Goal: Information Seeking & Learning: Learn about a topic

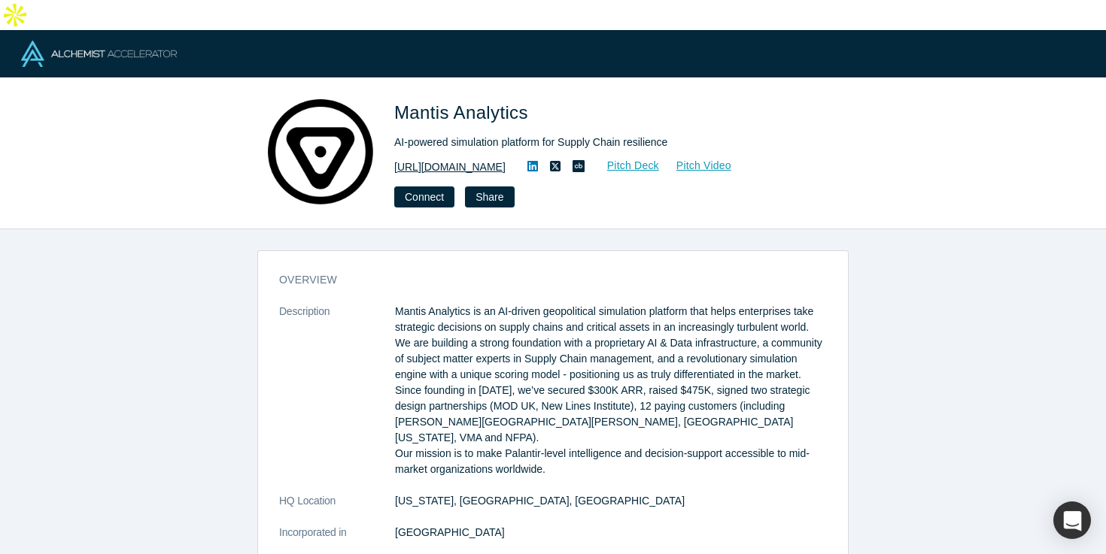
click at [481, 159] on link "https://mantisanalytics.com/" at bounding box center [449, 167] width 111 height 16
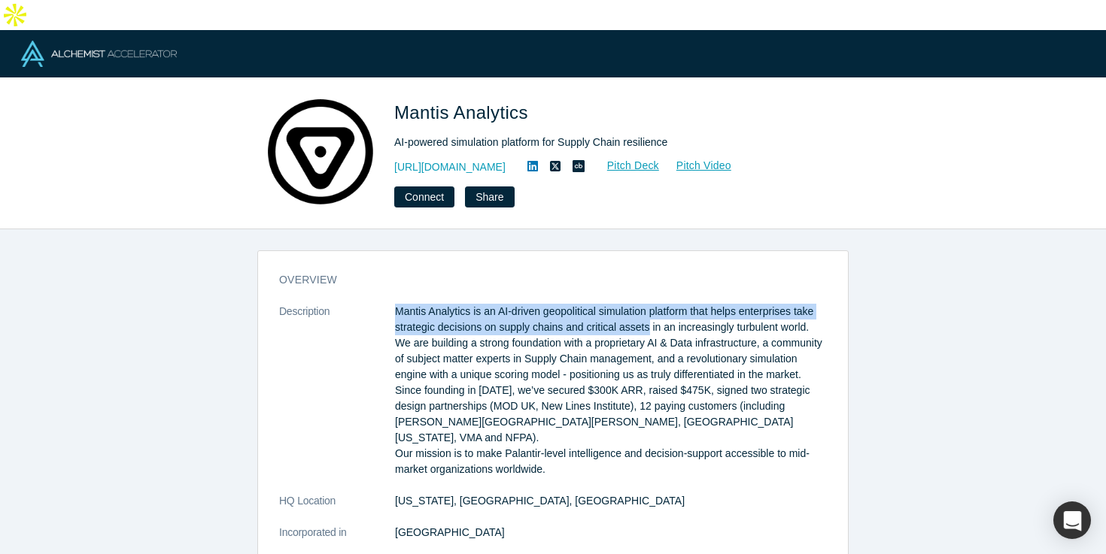
drag, startPoint x: 653, startPoint y: 299, endPoint x: 393, endPoint y: 278, distance: 260.3
click at [393, 304] on dl "Description Mantis Analytics is an AI-driven geopolitical simulation platform t…" at bounding box center [553, 564] width 548 height 521
copy dl "Mantis Analytics is an AI-driven geopolitical simulation platform that helps en…"
click at [432, 187] on button "Connect" at bounding box center [424, 197] width 60 height 21
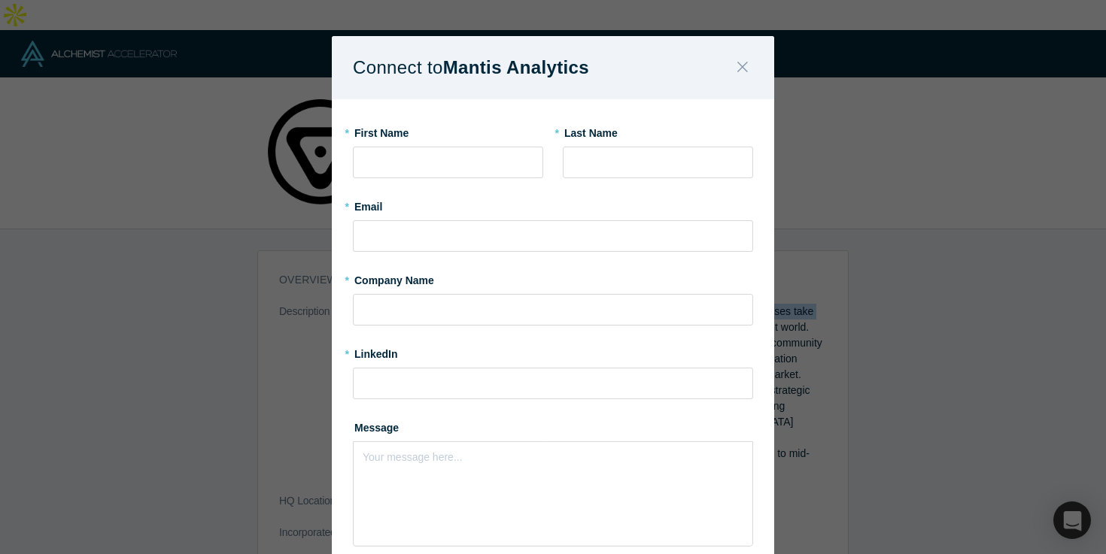
click at [742, 72] on icon "Close" at bounding box center [742, 67] width 11 height 17
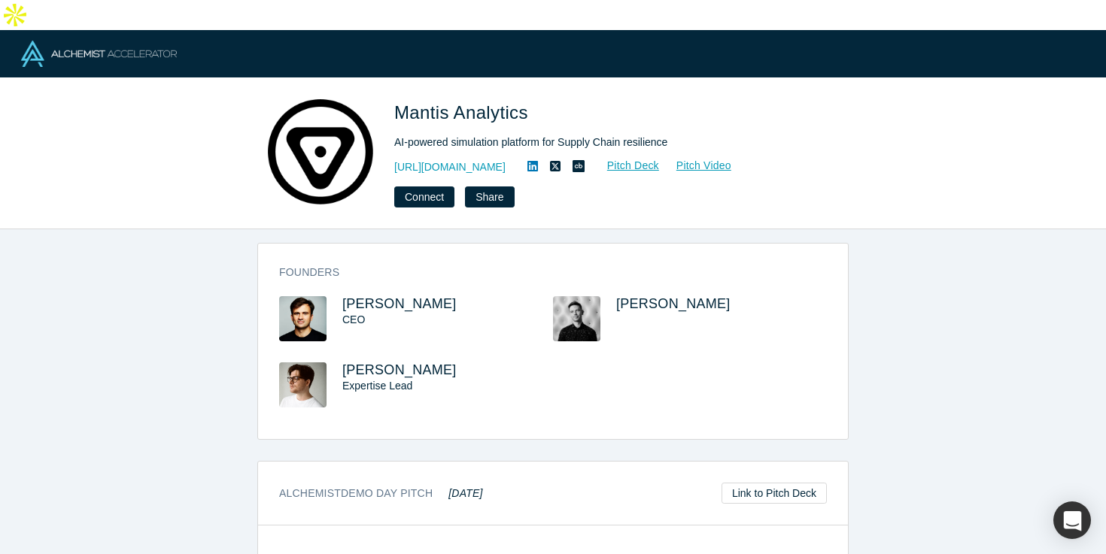
scroll to position [594, 0]
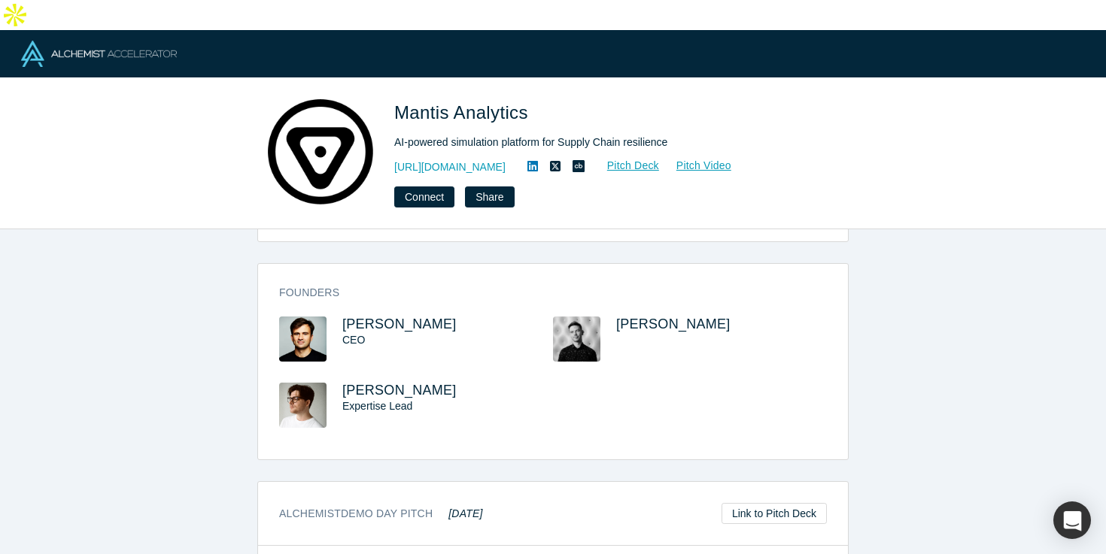
drag, startPoint x: 498, startPoint y: 280, endPoint x: 333, endPoint y: 280, distance: 164.7
click at [333, 317] on div "Maksym Tereshchenko CEO" at bounding box center [416, 350] width 274 height 66
copy div "Maksym Tereshchenko"
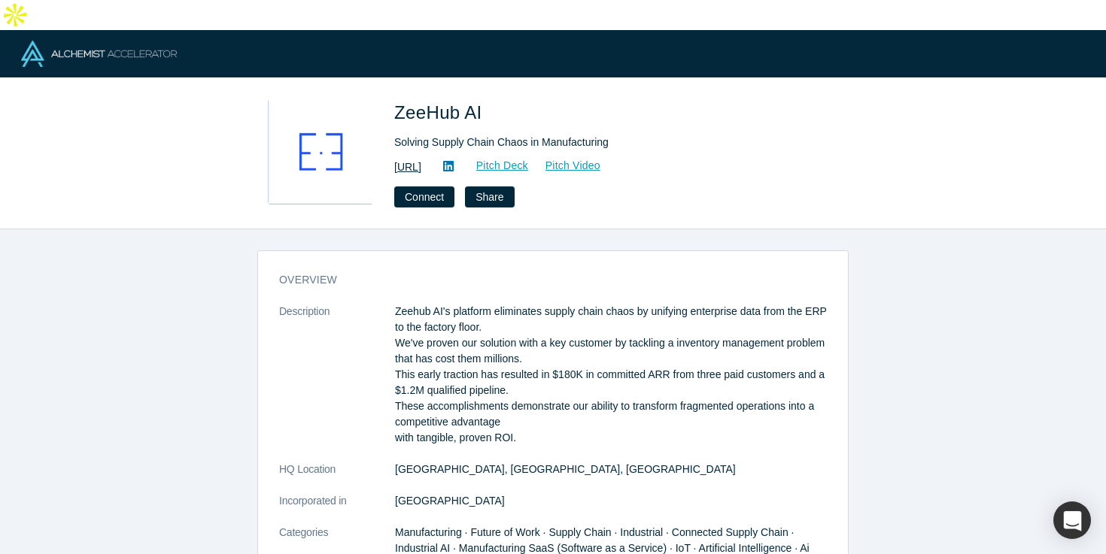
click at [421, 159] on link "https://zeehub.ai" at bounding box center [407, 167] width 27 height 16
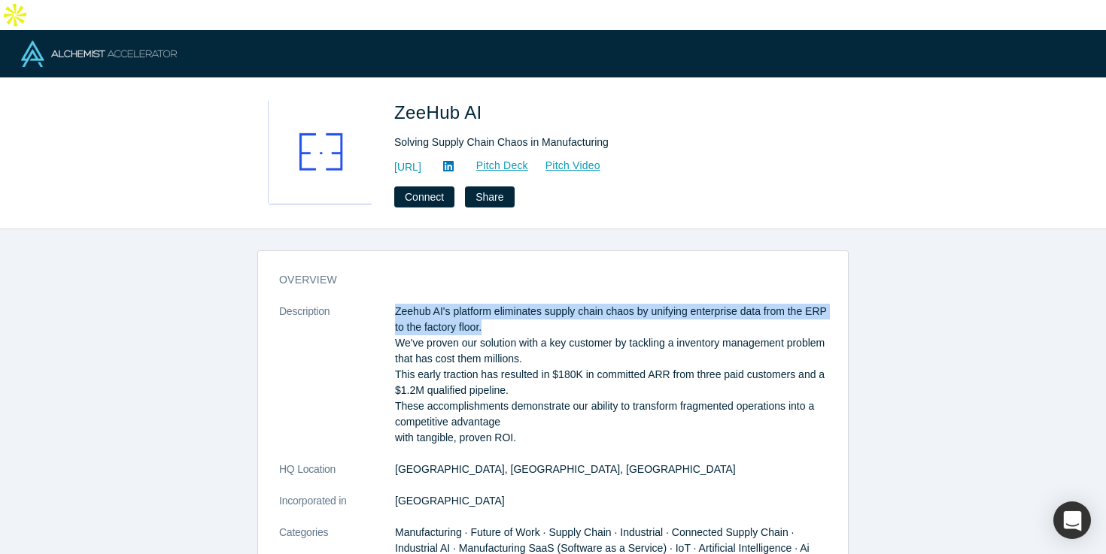
drag, startPoint x: 515, startPoint y: 305, endPoint x: 387, endPoint y: 293, distance: 129.2
click at [387, 304] on dl "Description Zeehub AI's platform eliminates supply chain chaos by unifying ente…" at bounding box center [553, 556] width 548 height 505
copy dl "Zeehub AI's platform eliminates supply chain chaos by unifying enterprise data …"
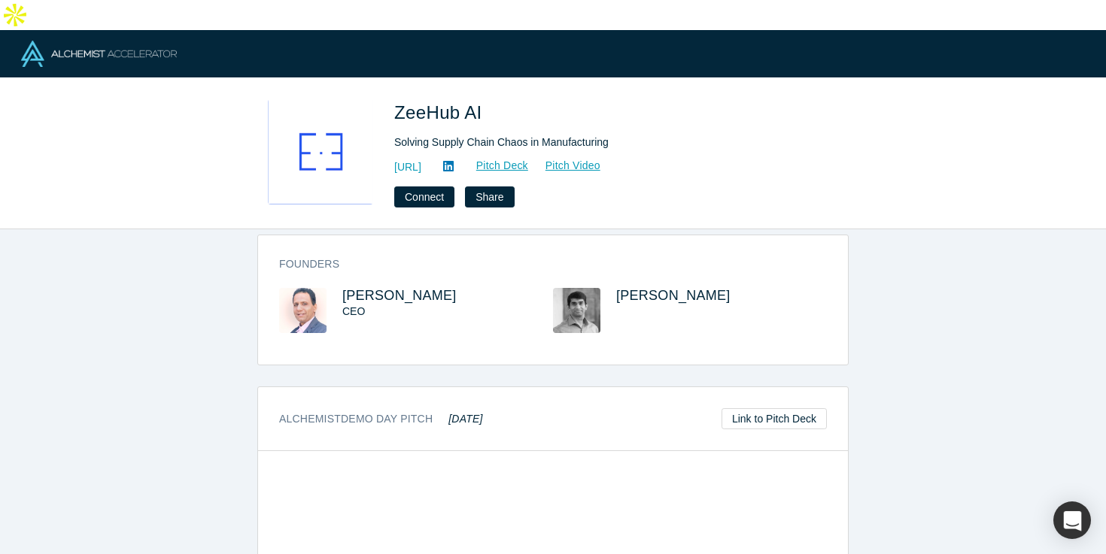
scroll to position [605, 0]
drag, startPoint x: 452, startPoint y: 265, endPoint x: 341, endPoint y: 266, distance: 110.6
click at [342, 290] on h3 "Nilesh Dixit" at bounding box center [434, 298] width 184 height 16
copy span "Nilesh Dixit"
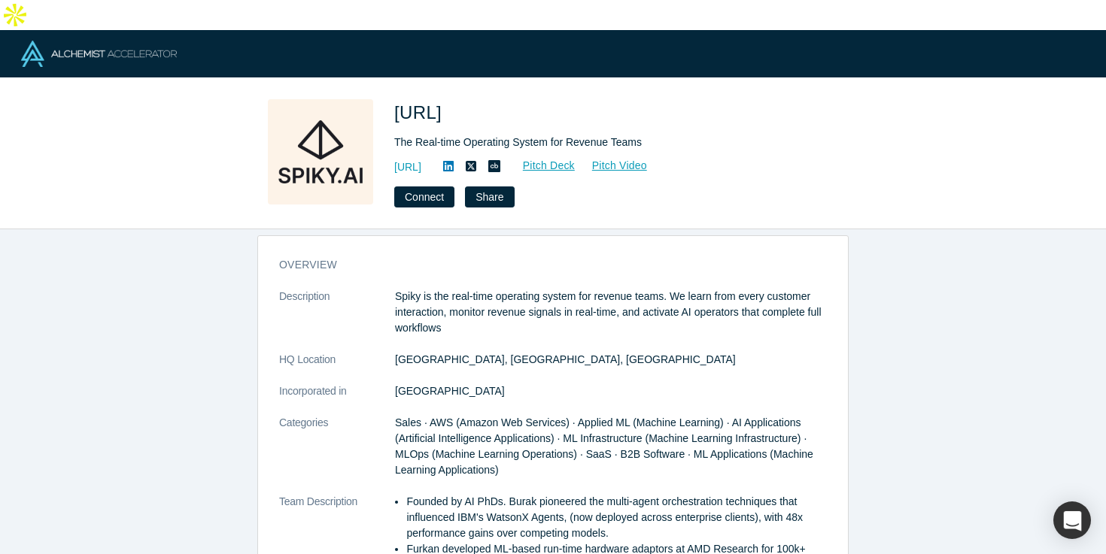
scroll to position [22, 0]
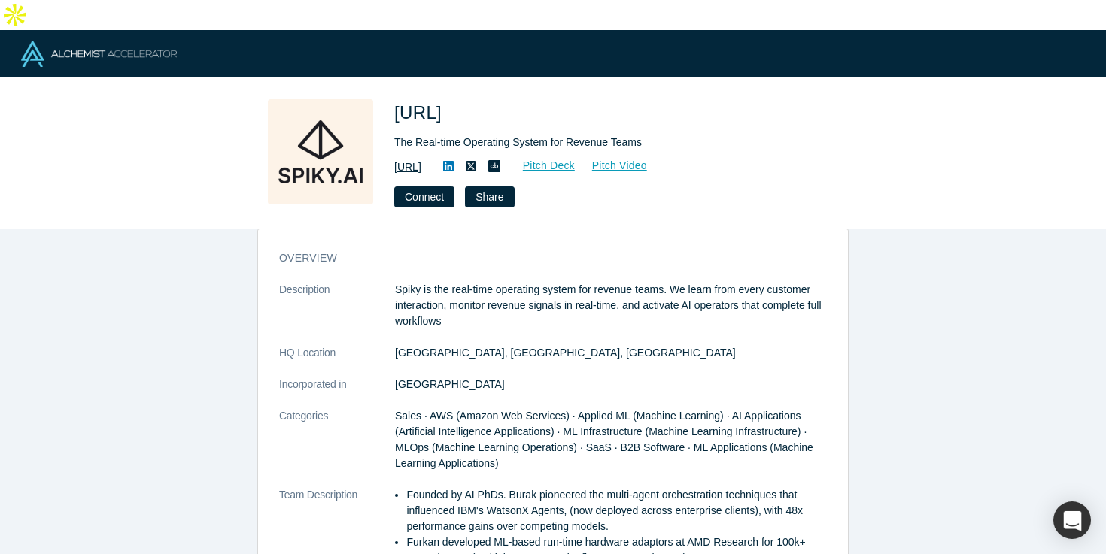
click at [421, 159] on link "https://spiky.ai/" at bounding box center [407, 167] width 27 height 16
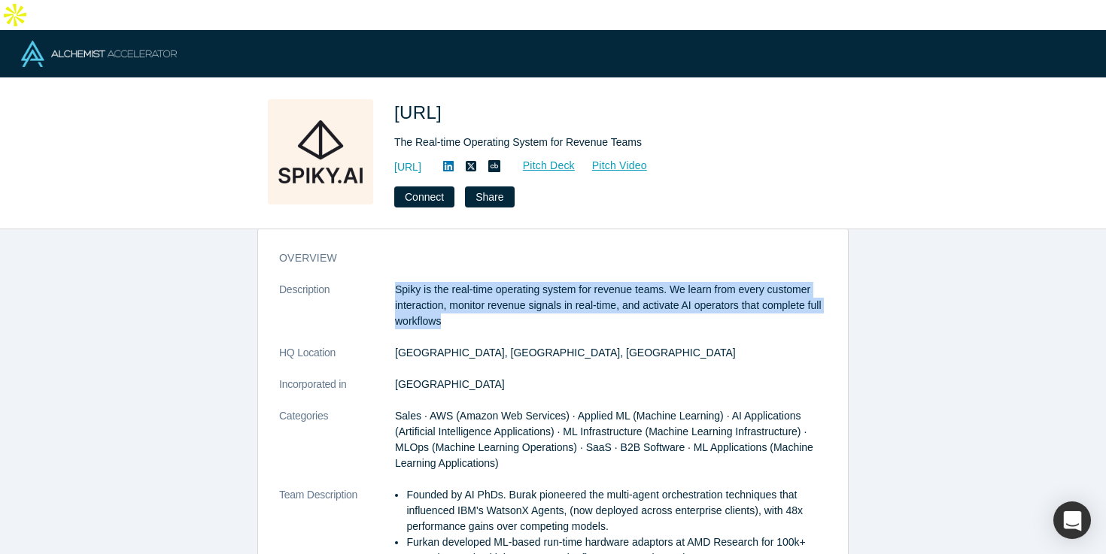
drag, startPoint x: 450, startPoint y: 293, endPoint x: 393, endPoint y: 261, distance: 64.6
click at [393, 282] on dl "Description Spiky is the real-time operating system for revenue teams. We learn…" at bounding box center [553, 495] width 548 height 426
copy dl "Spiky is the real-time operating system for revenue teams. We learn from every …"
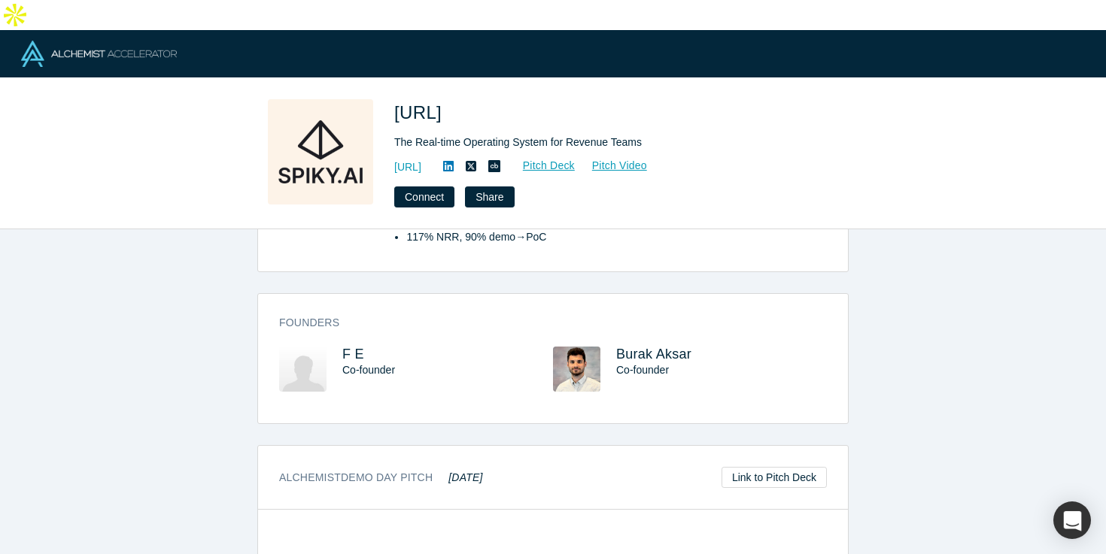
scroll to position [466, 0]
drag, startPoint x: 718, startPoint y: 332, endPoint x: 614, endPoint y: 332, distance: 103.8
click at [614, 350] on div "Burak Aksar Co-founder" at bounding box center [690, 383] width 274 height 66
copy span "Burak Aksar"
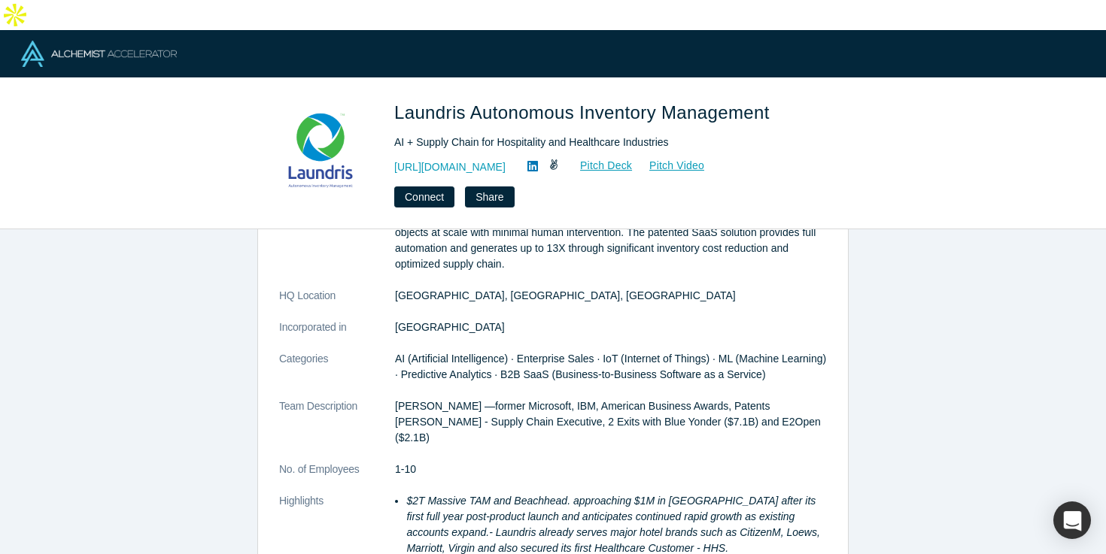
scroll to position [131, 0]
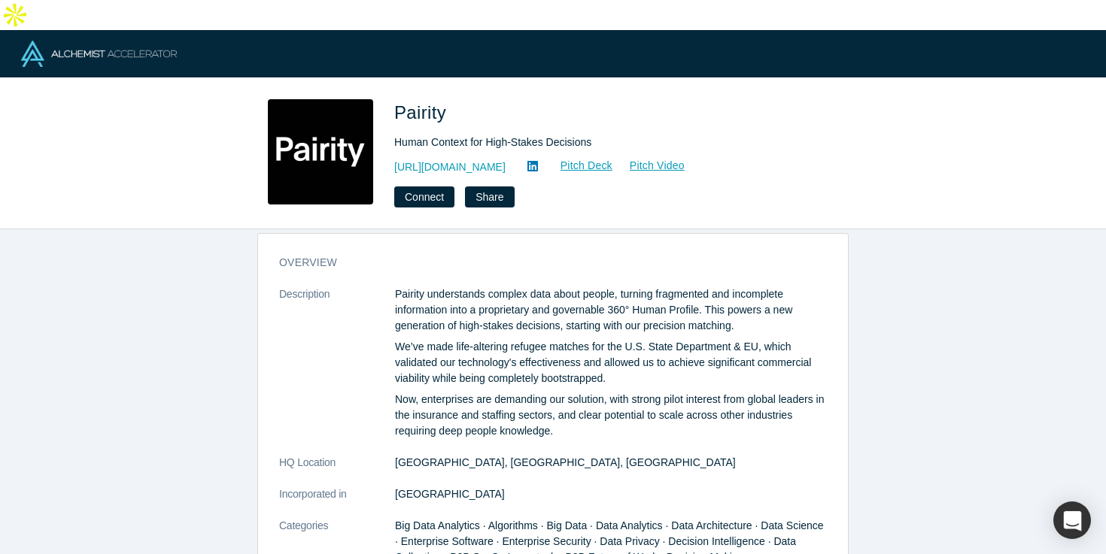
scroll to position [11, 0]
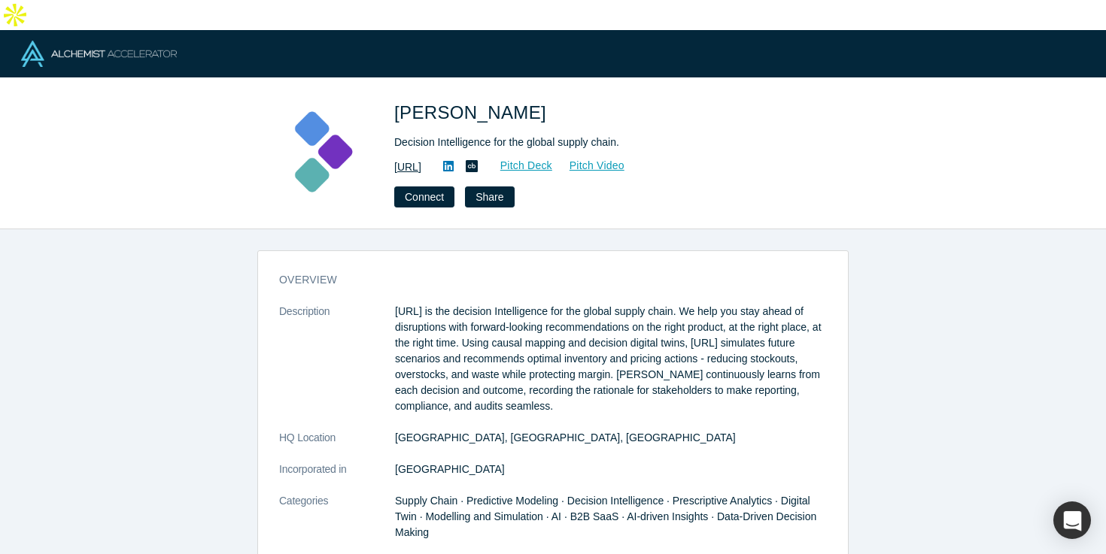
click at [421, 159] on link "[URL]" at bounding box center [407, 167] width 27 height 16
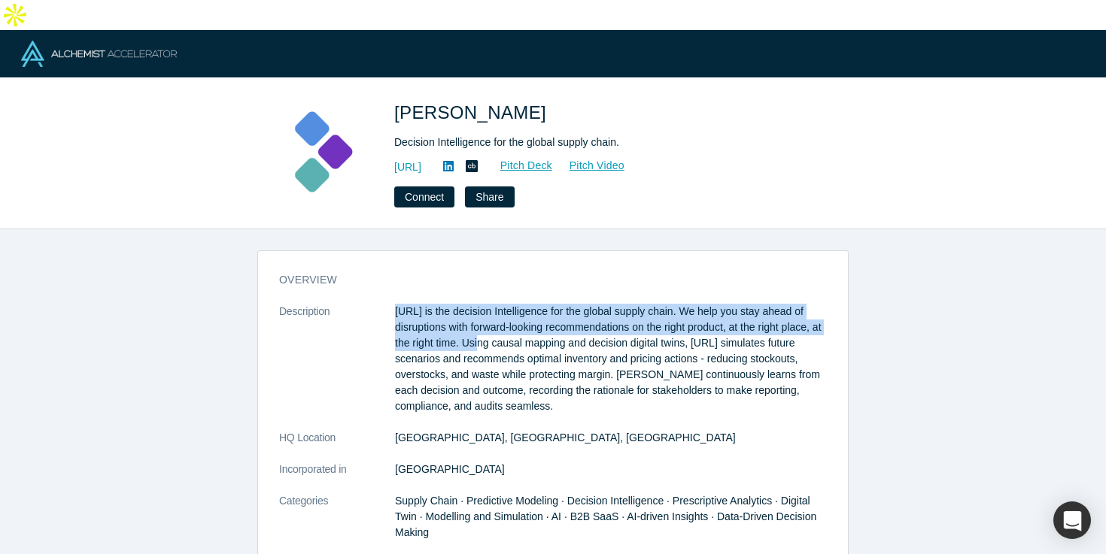
drag, startPoint x: 390, startPoint y: 279, endPoint x: 472, endPoint y: 312, distance: 87.7
click at [472, 312] on dl "Description [URL] is the decision Intelligence for the global supply chain. We …" at bounding box center [553, 525] width 548 height 442
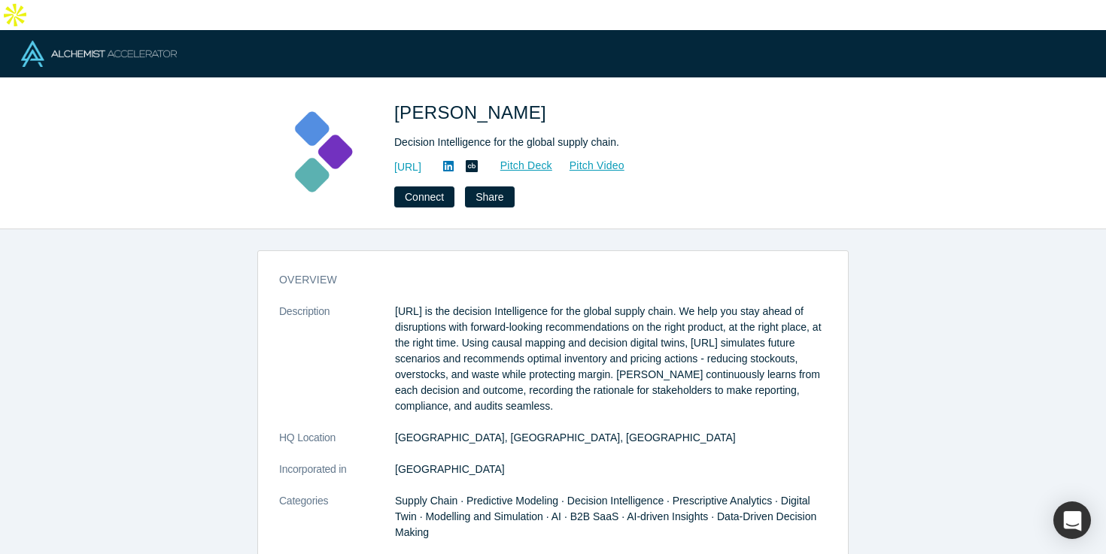
click at [488, 313] on p "[URL] is the decision Intelligence for the global supply chain. We help you sta…" at bounding box center [611, 359] width 432 height 111
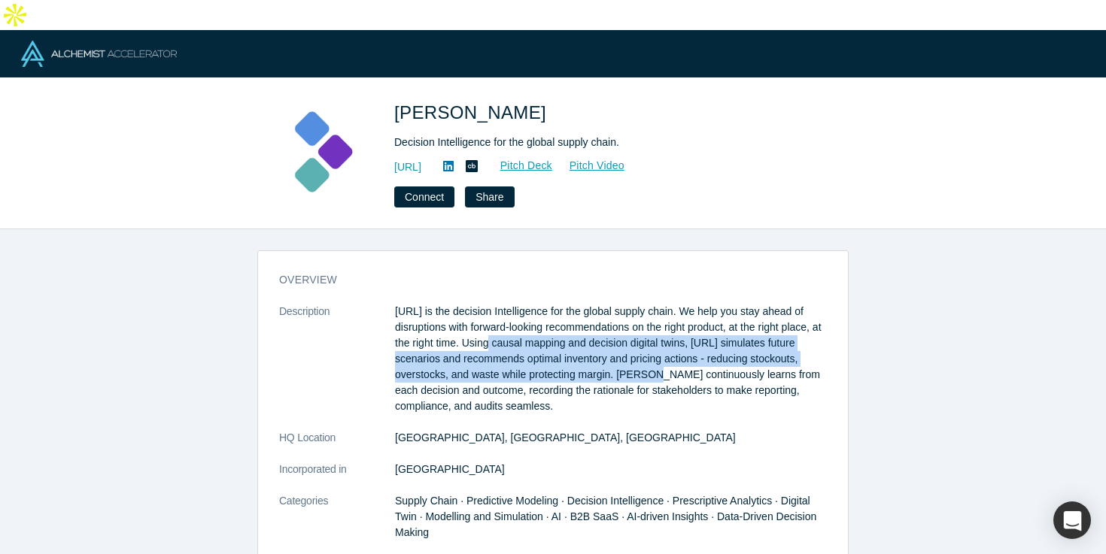
drag, startPoint x: 479, startPoint y: 314, endPoint x: 668, endPoint y: 351, distance: 192.5
click at [668, 351] on p "[URL] is the decision Intelligence for the global supply chain. We help you sta…" at bounding box center [611, 359] width 432 height 111
copy p "sing causal mapping and decision digital twins, [URL] simulates future scenario…"
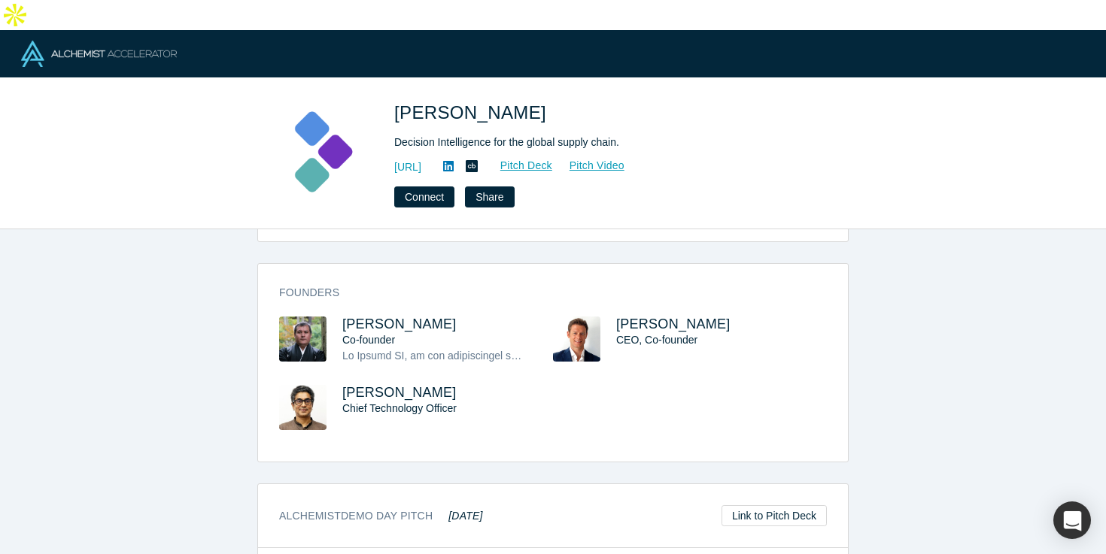
scroll to position [497, 0]
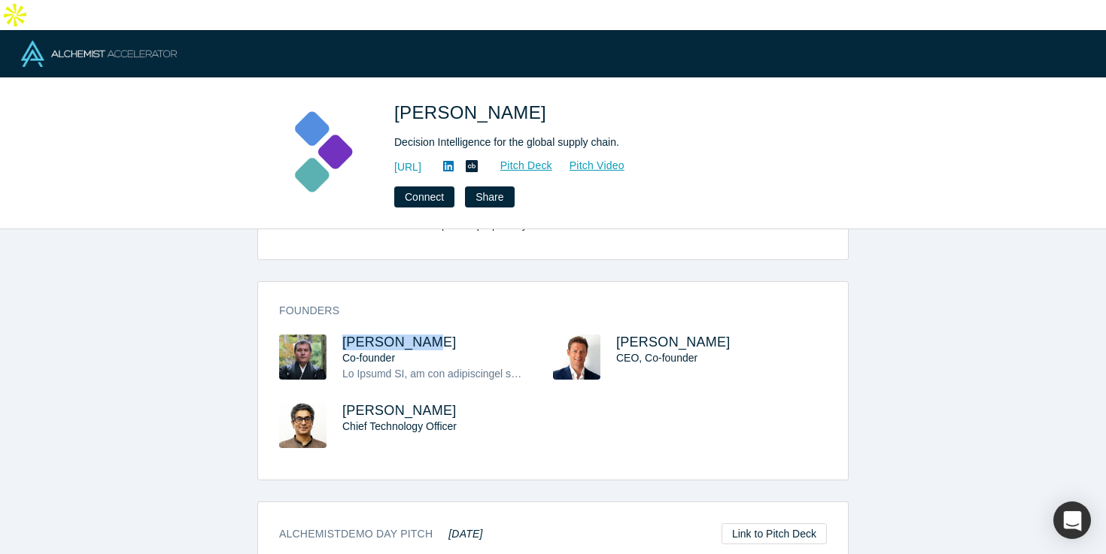
drag, startPoint x: 433, startPoint y: 315, endPoint x: 338, endPoint y: 314, distance: 95.5
click at [338, 335] on div "[PERSON_NAME] Co-founder" at bounding box center [416, 369] width 274 height 68
copy span "[PERSON_NAME]"
